Goal: Information Seeking & Learning: Check status

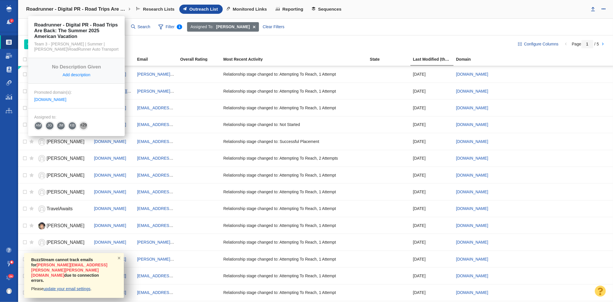
click at [64, 2] on link "Roadrunner - Digital PR - Road Trips Are Back: The Summer 2025 American Vacation" at bounding box center [78, 9] width 112 height 14
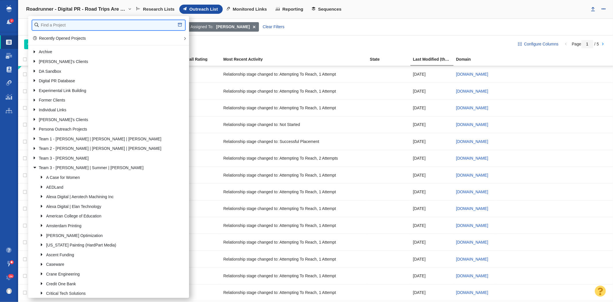
click at [62, 24] on input "text" at bounding box center [108, 25] width 153 height 10
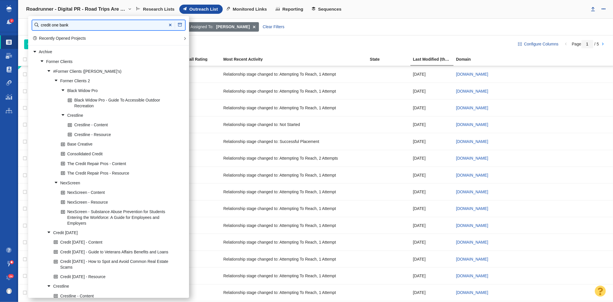
type input "credit one bank"
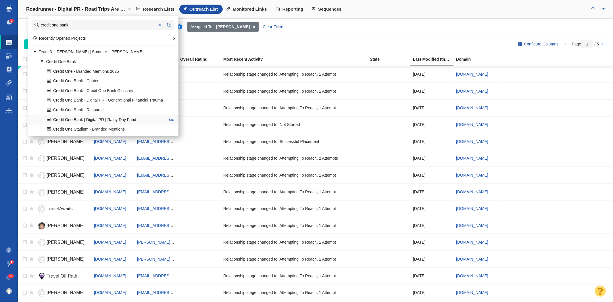
click at [121, 118] on link "Credit One Bank | Digital PR | Rainy Day Fund" at bounding box center [105, 119] width 121 height 9
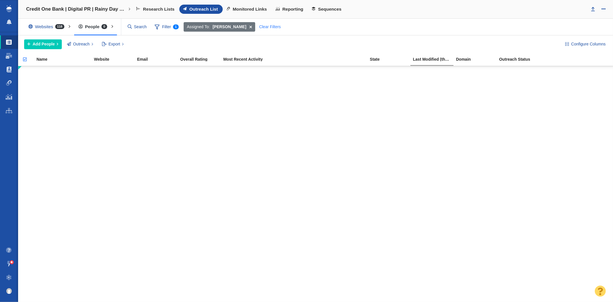
click at [262, 25] on div "Clear Filters" at bounding box center [270, 27] width 28 height 10
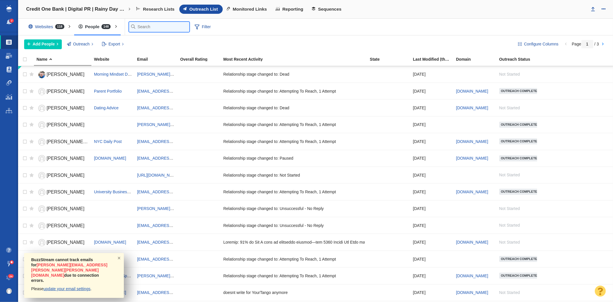
click at [148, 29] on input "text" at bounding box center [159, 27] width 60 height 10
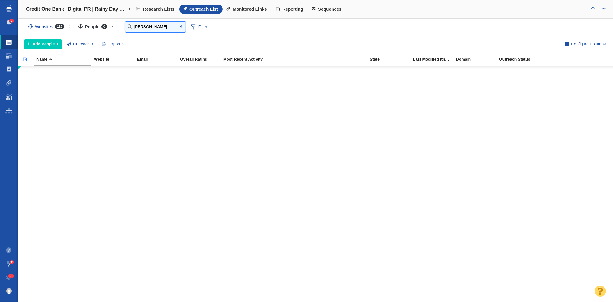
type input "steve"
click at [58, 30] on div "Websites 118" at bounding box center [47, 26] width 47 height 13
click at [142, 28] on div at bounding box center [306, 151] width 613 height 302
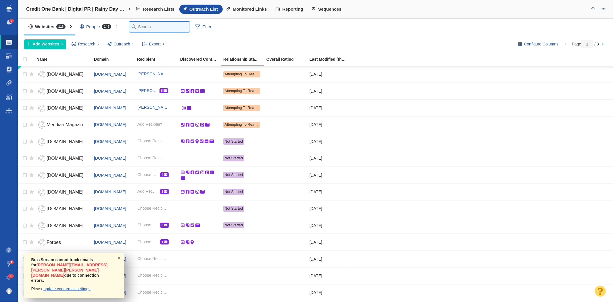
click at [145, 27] on input "text" at bounding box center [159, 27] width 60 height 10
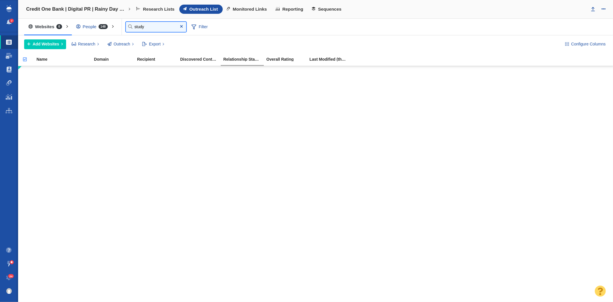
type input "study"
click at [86, 25] on div "People 148" at bounding box center [93, 26] width 43 height 13
click at [11, 54] on div at bounding box center [306, 151] width 613 height 302
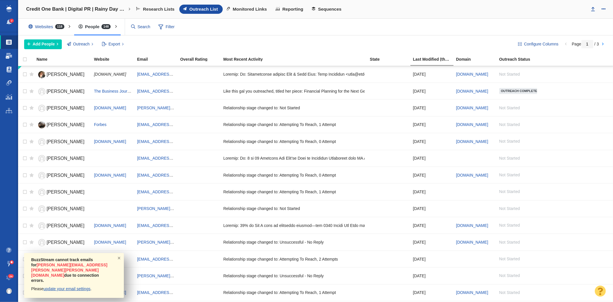
click at [7, 53] on span at bounding box center [9, 56] width 6 height 6
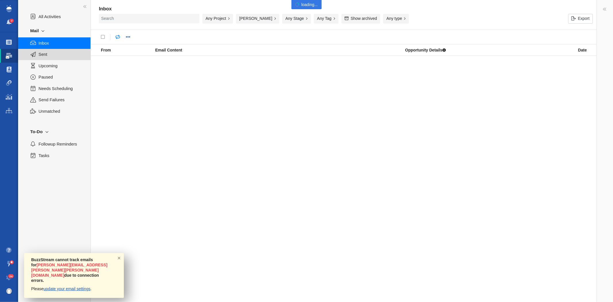
click at [40, 53] on span "Sent" at bounding box center [61, 54] width 46 height 6
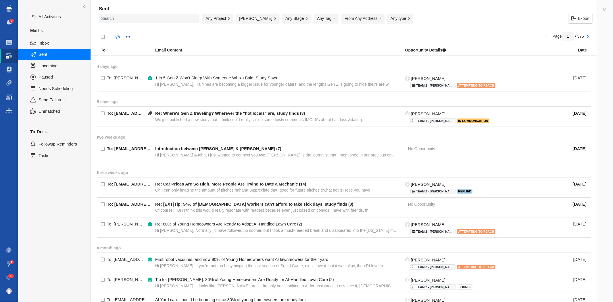
click at [256, 22] on button "[PERSON_NAME]" at bounding box center [257, 19] width 43 height 10
click at [166, 62] on strong at bounding box center [344, 63] width 494 height 15
click at [250, 20] on button "[PERSON_NAME]" at bounding box center [257, 19] width 43 height 10
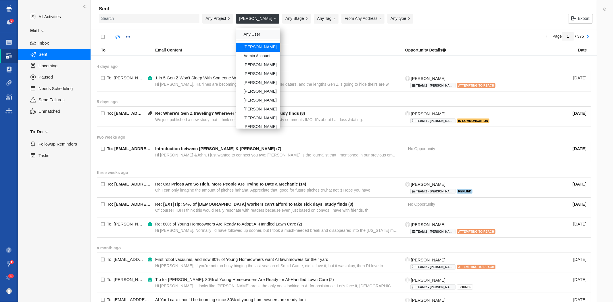
click at [257, 33] on div "Any User" at bounding box center [258, 34] width 44 height 9
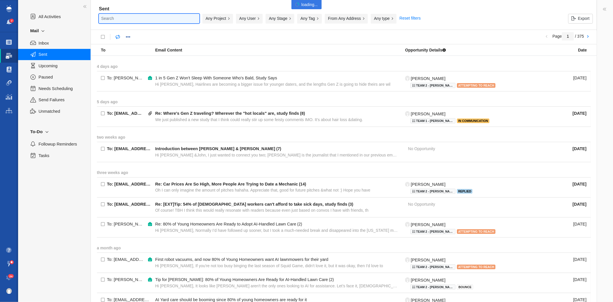
click at [174, 19] on input "text" at bounding box center [149, 18] width 101 height 9
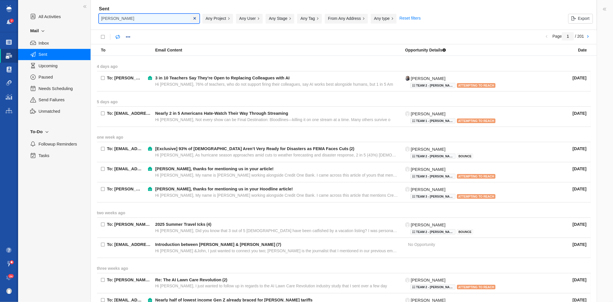
click at [123, 19] on input "[PERSON_NAME]" at bounding box center [149, 18] width 101 height 9
type input "[PERSON_NAME]"
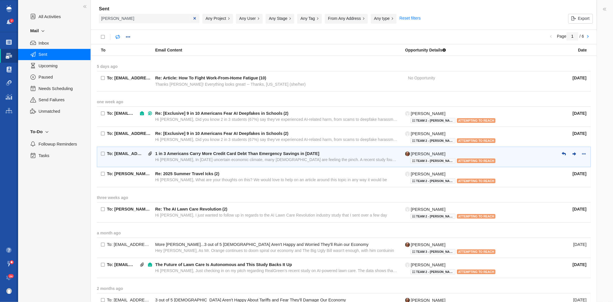
click at [238, 161] on div "Hi [PERSON_NAME], In [DATE] uncertain economic climate, many [DEMOGRAPHIC_DATA]…" at bounding box center [276, 159] width 243 height 5
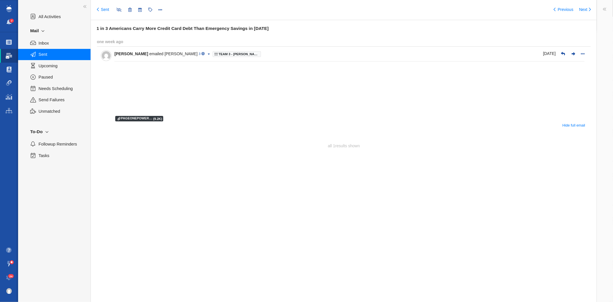
type input "message:1410470774"
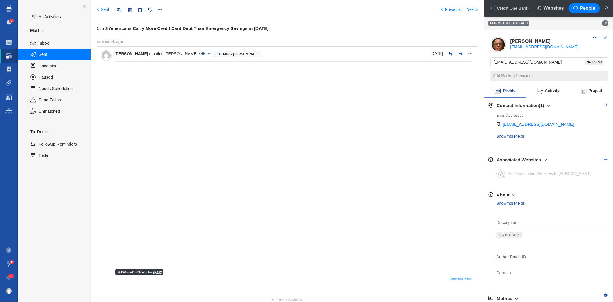
click at [52, 54] on span "Sent" at bounding box center [61, 54] width 46 height 6
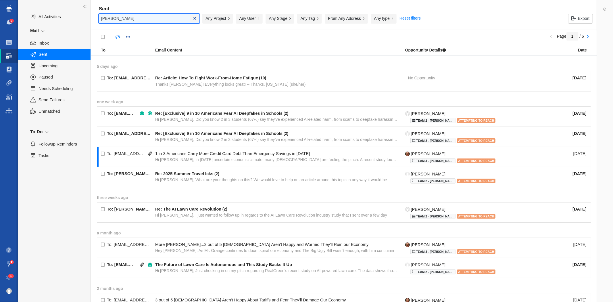
click at [140, 20] on input "[PERSON_NAME]" at bounding box center [149, 18] width 101 height 9
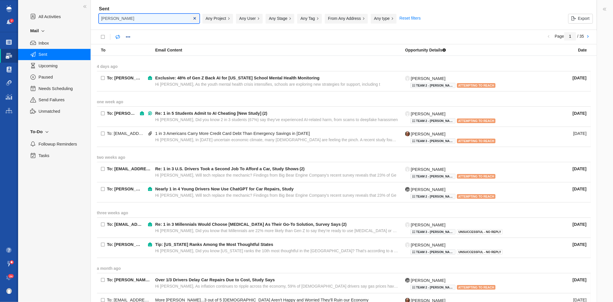
type input "[PERSON_NAME]"
click at [194, 18] on link at bounding box center [195, 18] width 3 height 4
click at [44, 53] on span "Sent" at bounding box center [61, 54] width 46 height 6
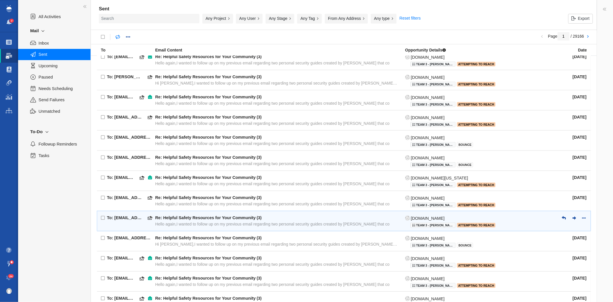
scroll to position [297, 0]
